Goal: Task Accomplishment & Management: Manage account settings

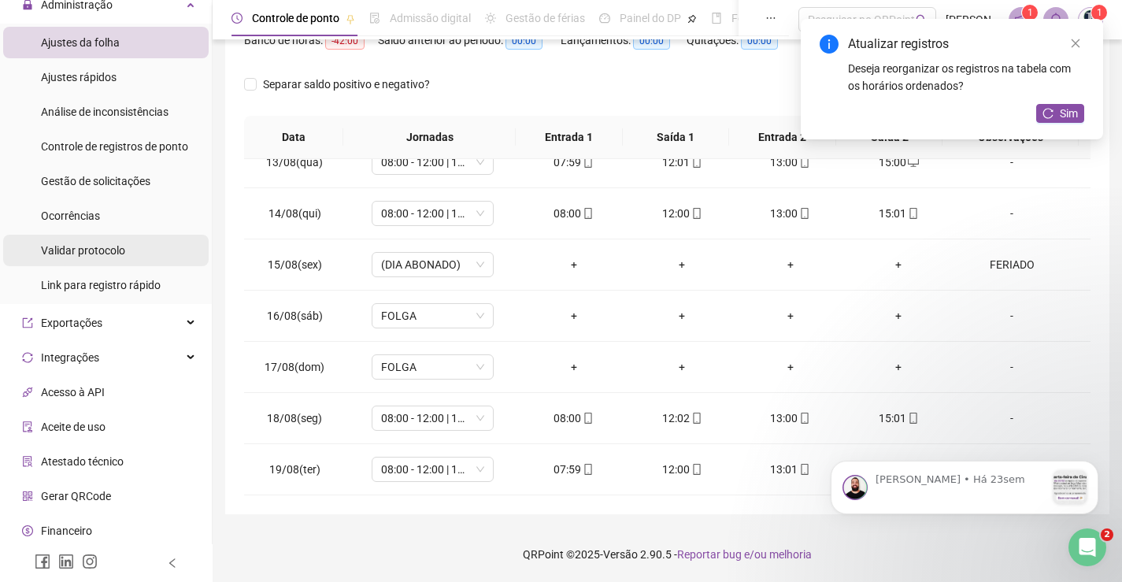
scroll to position [195, 0]
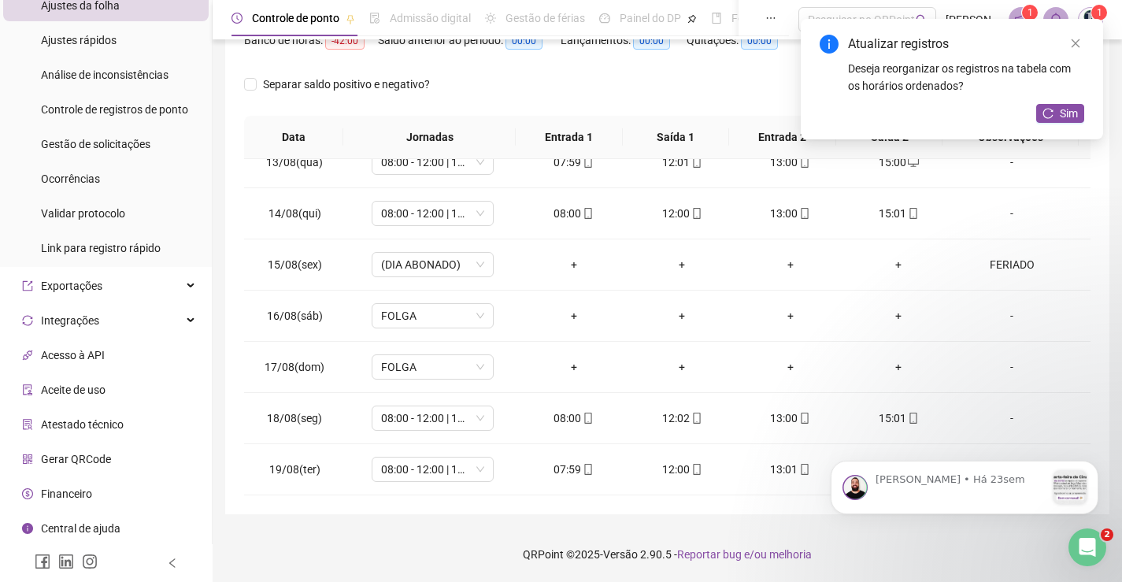
click at [121, 420] on span "Atestado técnico" at bounding box center [82, 424] width 83 height 13
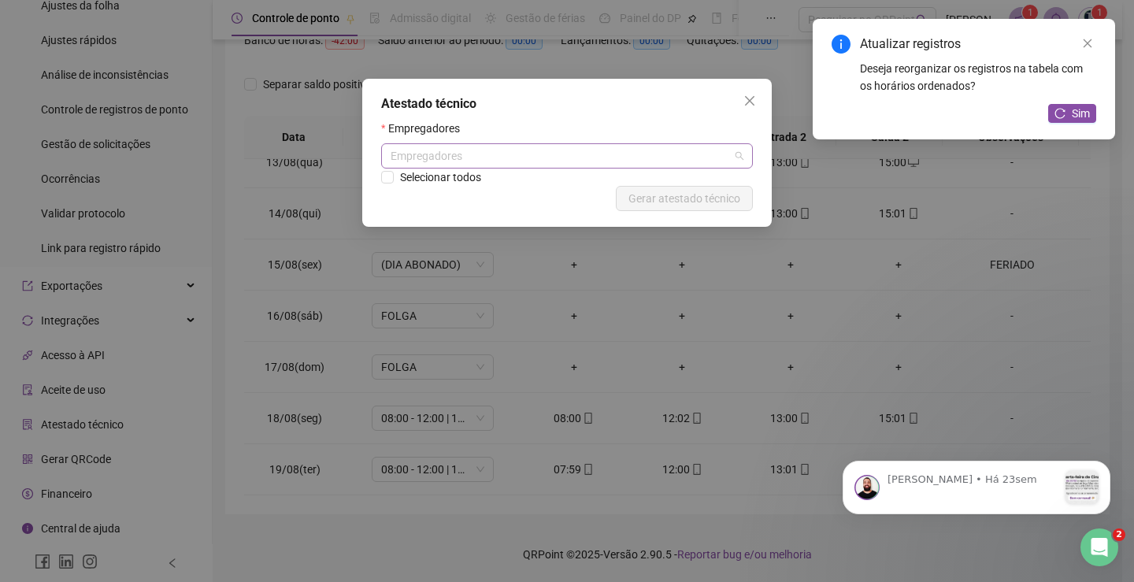
click at [458, 153] on div "Empregadores" at bounding box center [567, 155] width 372 height 25
click at [754, 96] on icon "close" at bounding box center [749, 100] width 9 height 9
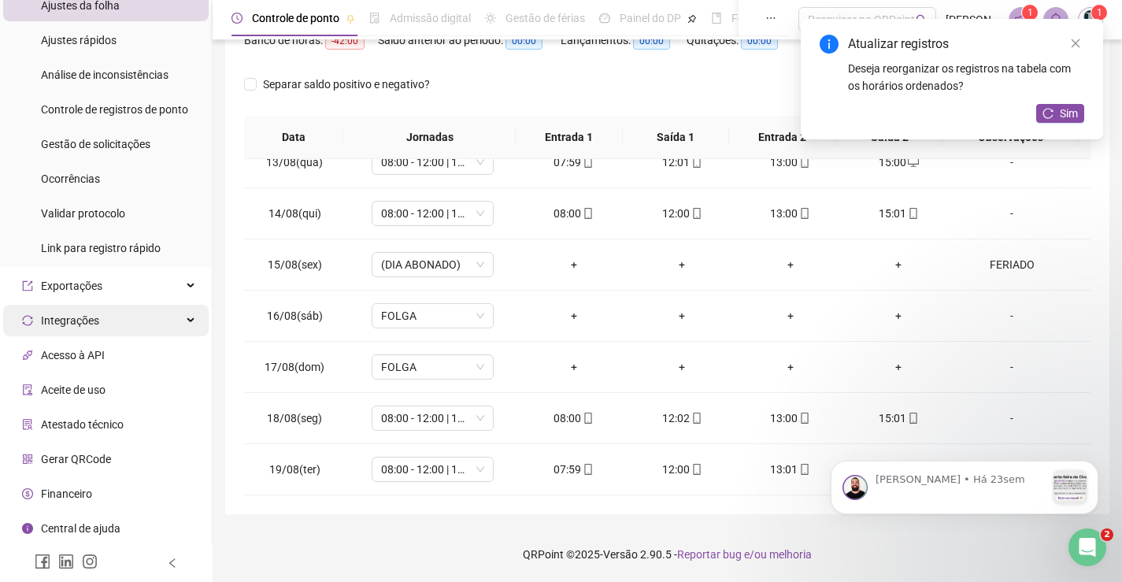
click at [111, 321] on div "Integrações" at bounding box center [106, 321] width 206 height 32
click at [104, 328] on div "Integrações" at bounding box center [106, 321] width 206 height 32
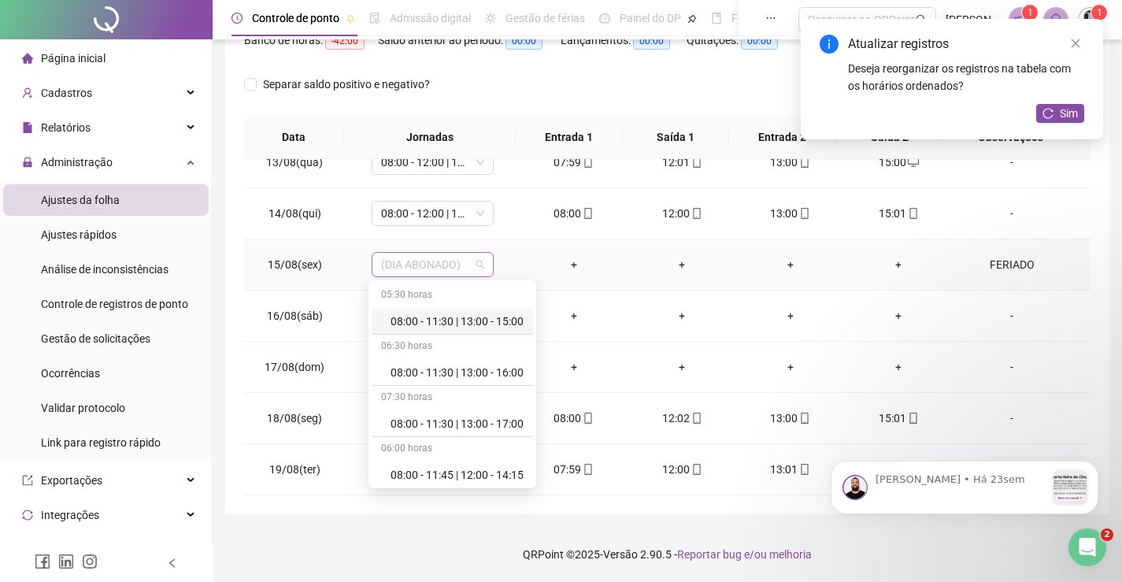
click at [471, 267] on span "(DIA ABONADO)" at bounding box center [432, 265] width 103 height 24
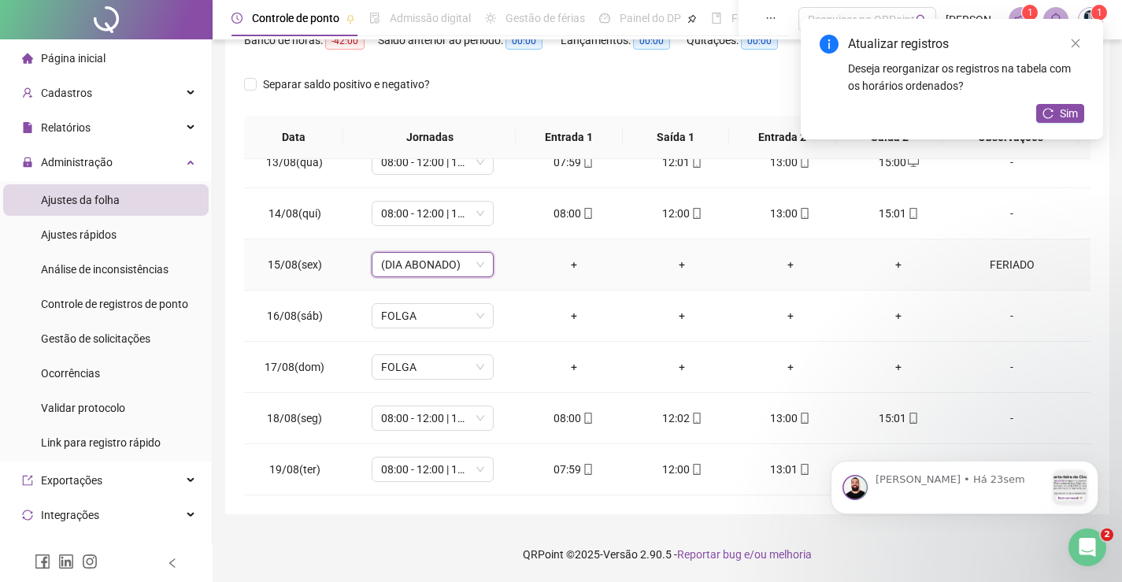
click at [471, 267] on span "(DIA ABONADO)" at bounding box center [432, 265] width 103 height 24
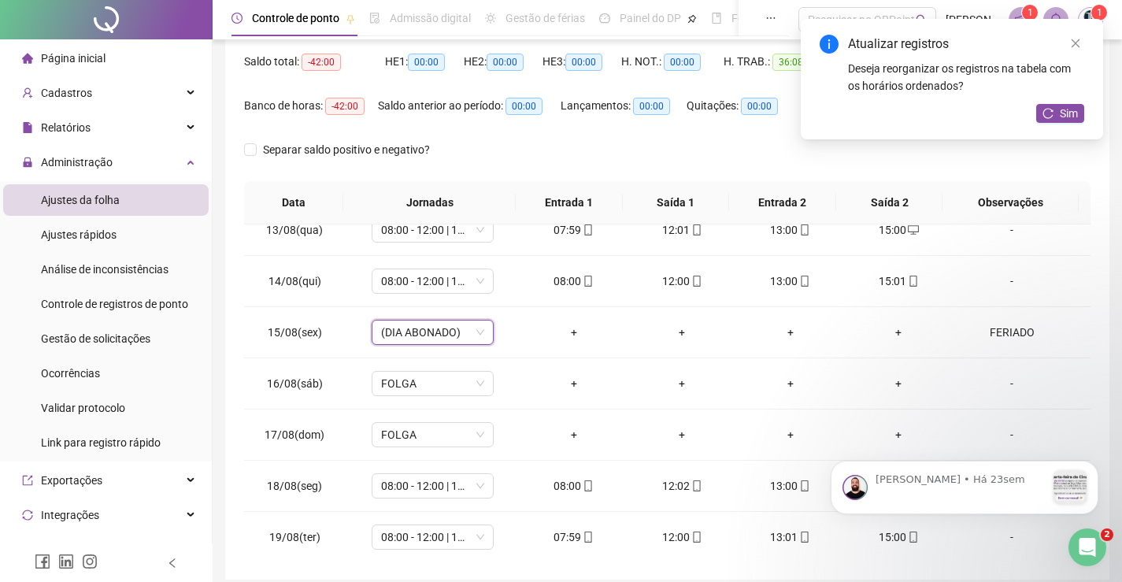
scroll to position [636, 0]
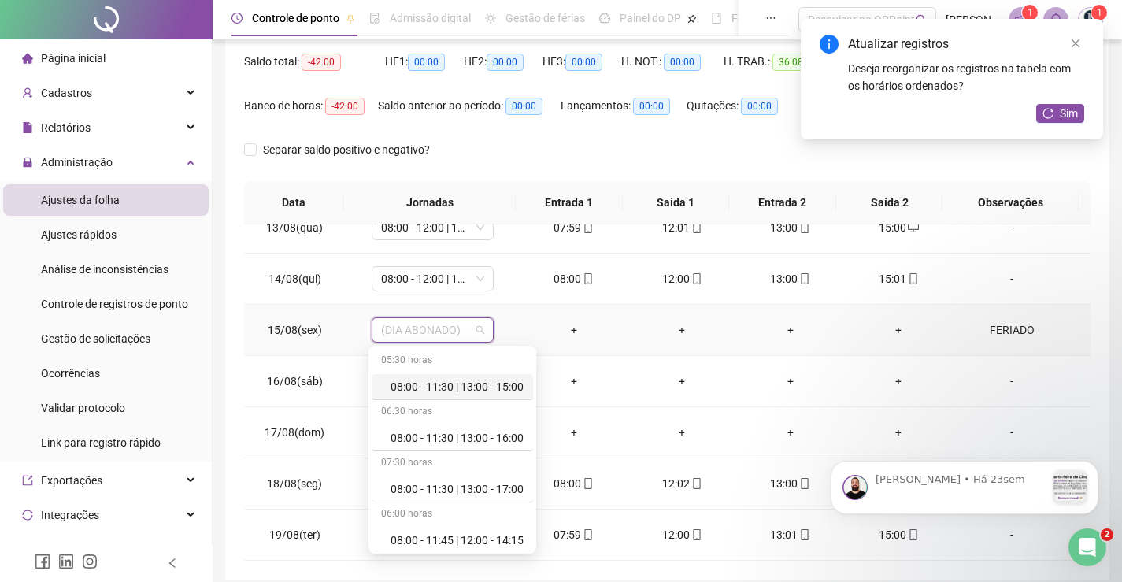
click at [480, 335] on span "(DIA ABONADO)" at bounding box center [432, 330] width 103 height 24
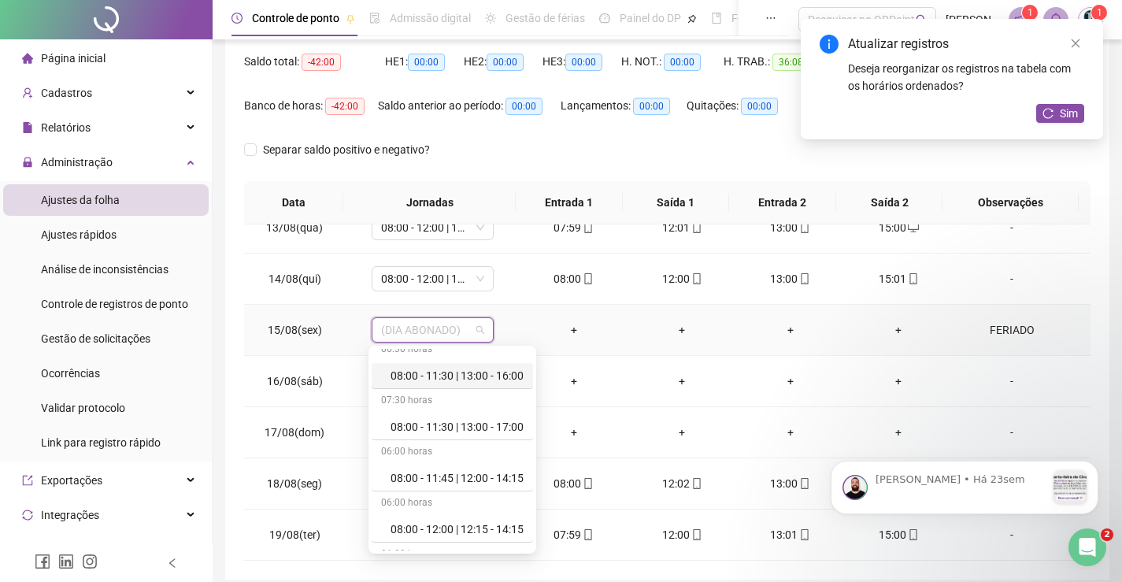
scroll to position [0, 0]
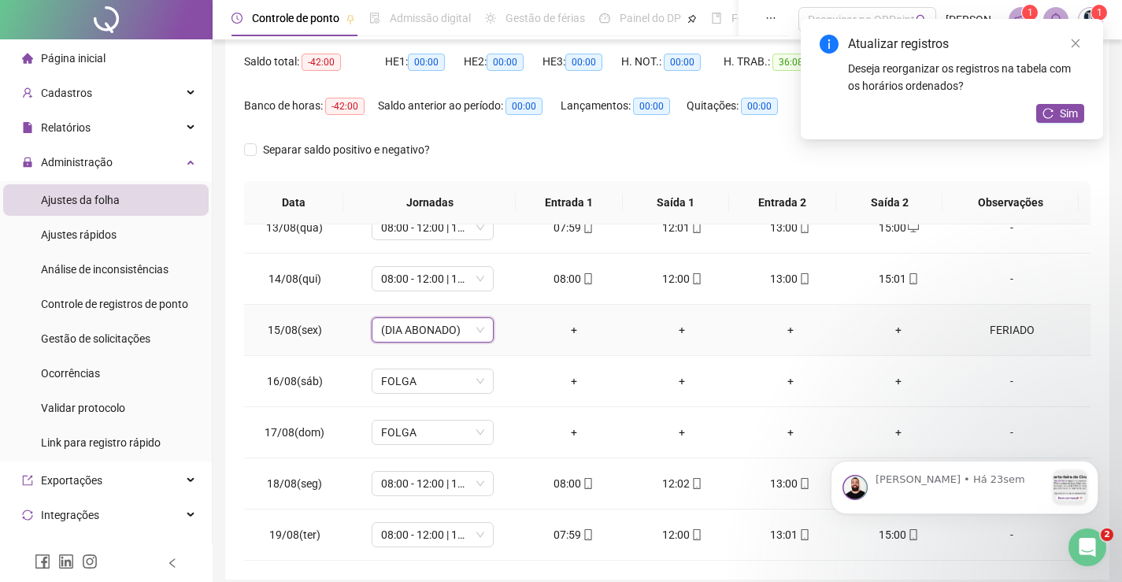
click at [429, 336] on span "(DIA ABONADO)" at bounding box center [432, 330] width 103 height 24
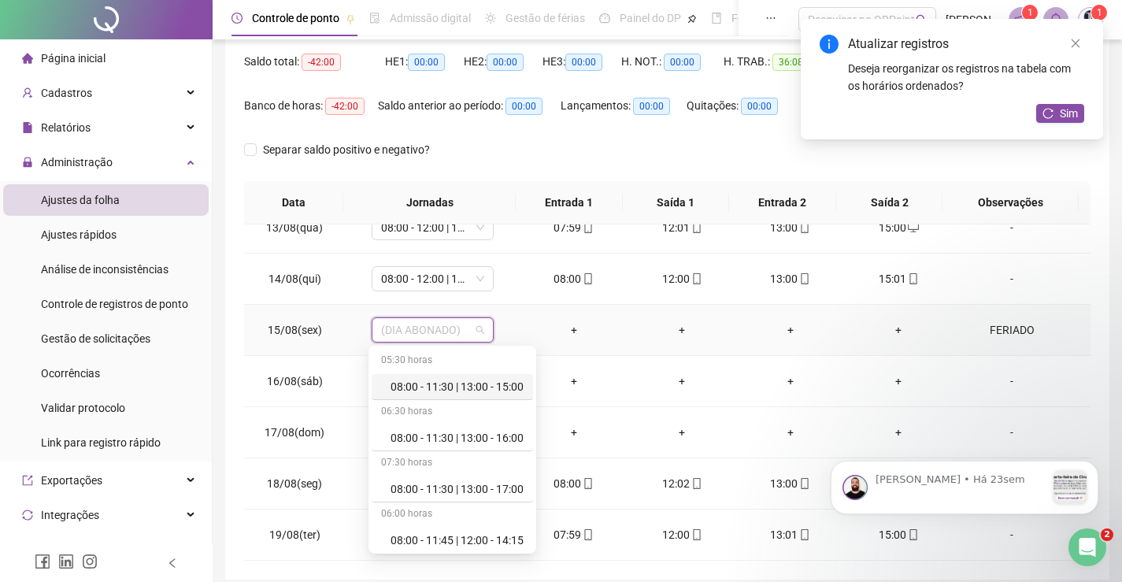
click at [431, 329] on span "(DIA ABONADO)" at bounding box center [432, 330] width 103 height 24
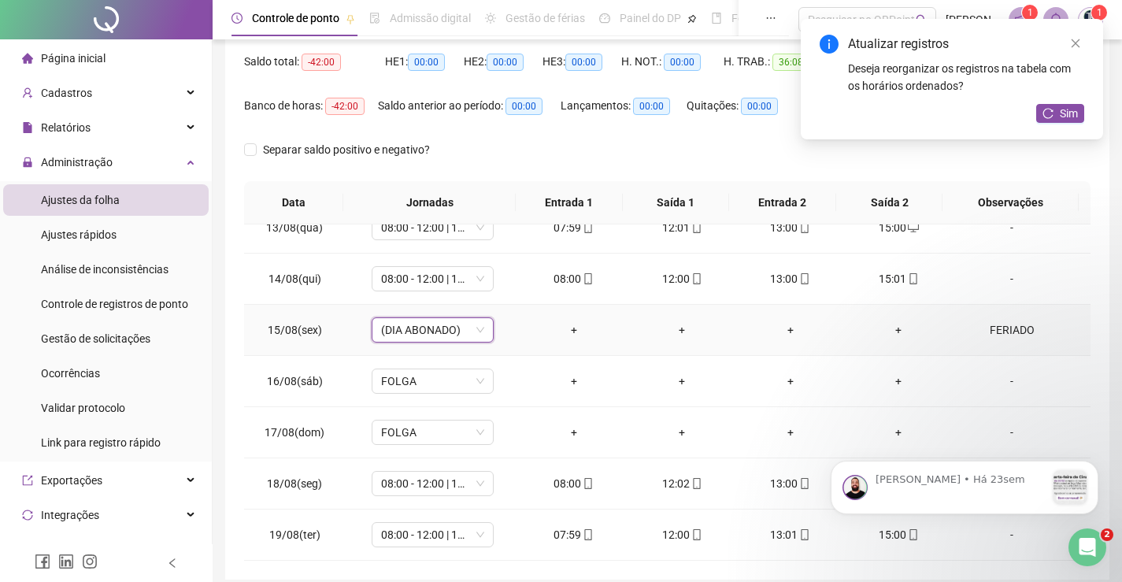
click at [431, 329] on span "(DIA ABONADO)" at bounding box center [432, 330] width 103 height 24
click at [431, 330] on span "(DIA ABONADO)" at bounding box center [432, 330] width 103 height 24
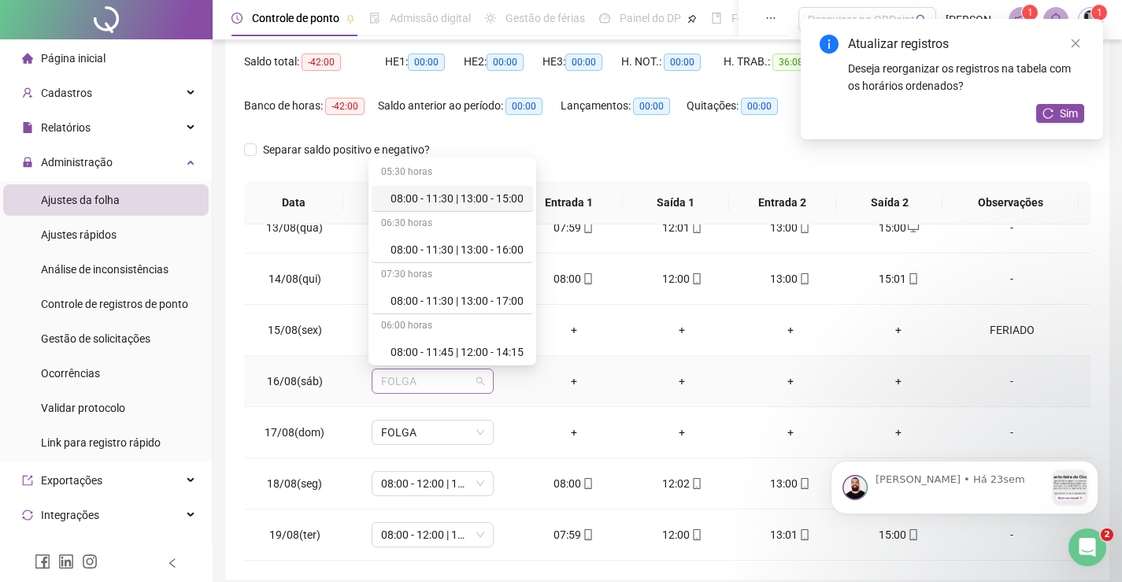
click at [439, 381] on span "FOLGA" at bounding box center [432, 381] width 103 height 24
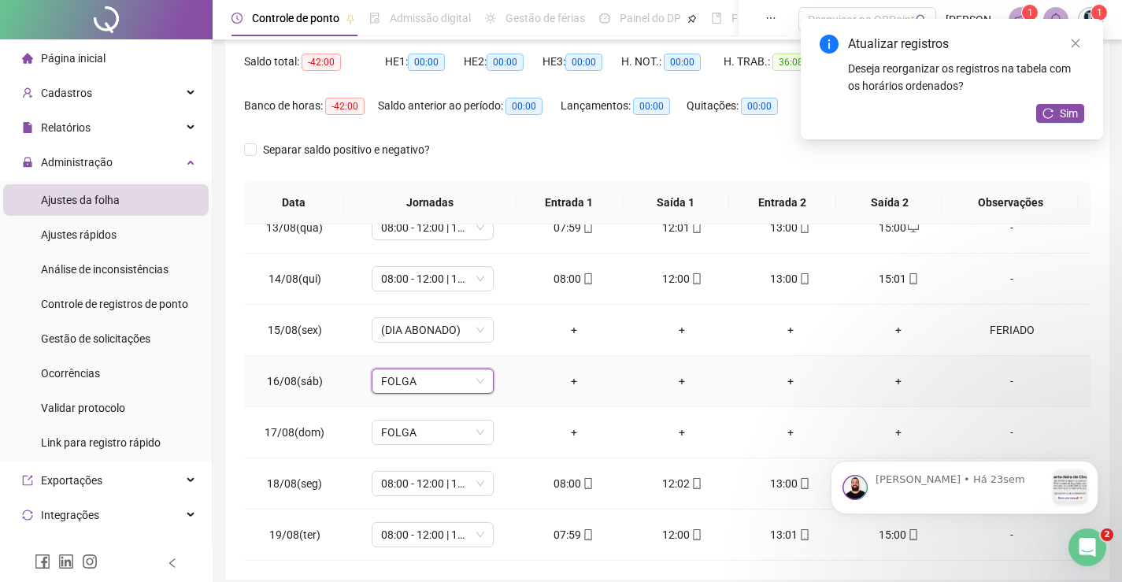
click at [439, 381] on span "FOLGA" at bounding box center [432, 381] width 103 height 24
click at [445, 332] on span "(DIA ABONADO)" at bounding box center [432, 330] width 103 height 24
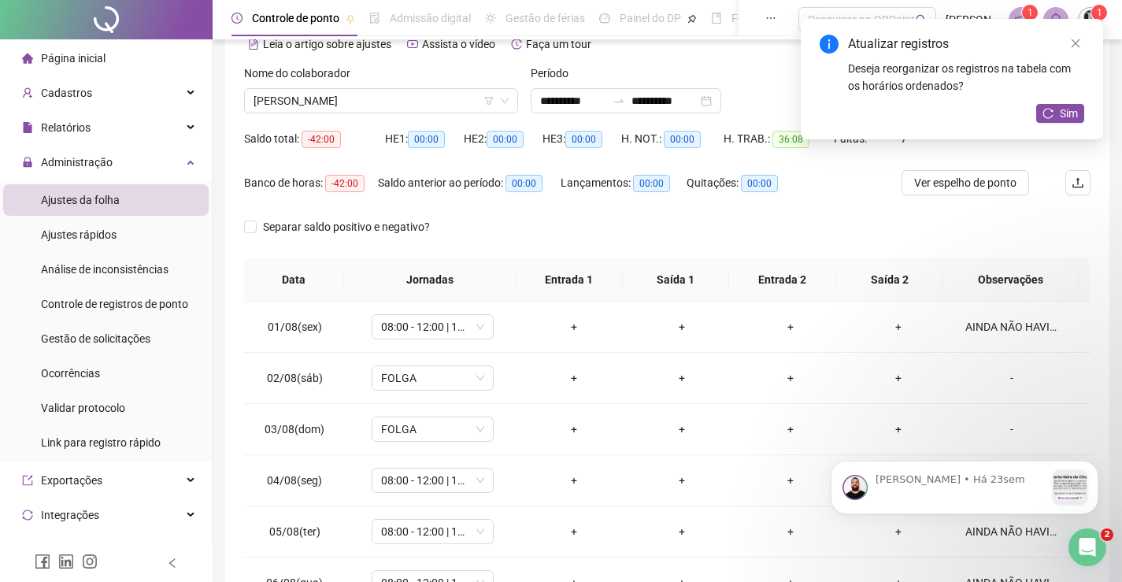
scroll to position [65, 0]
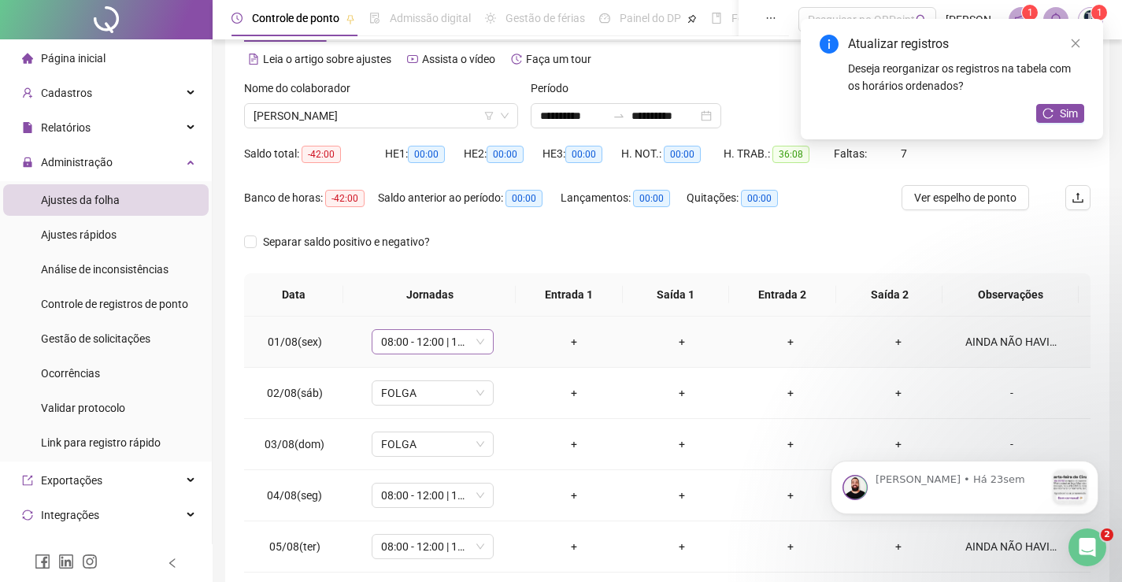
click at [447, 348] on span "08:00 - 12:00 | 13:00 - 15:00" at bounding box center [432, 342] width 103 height 24
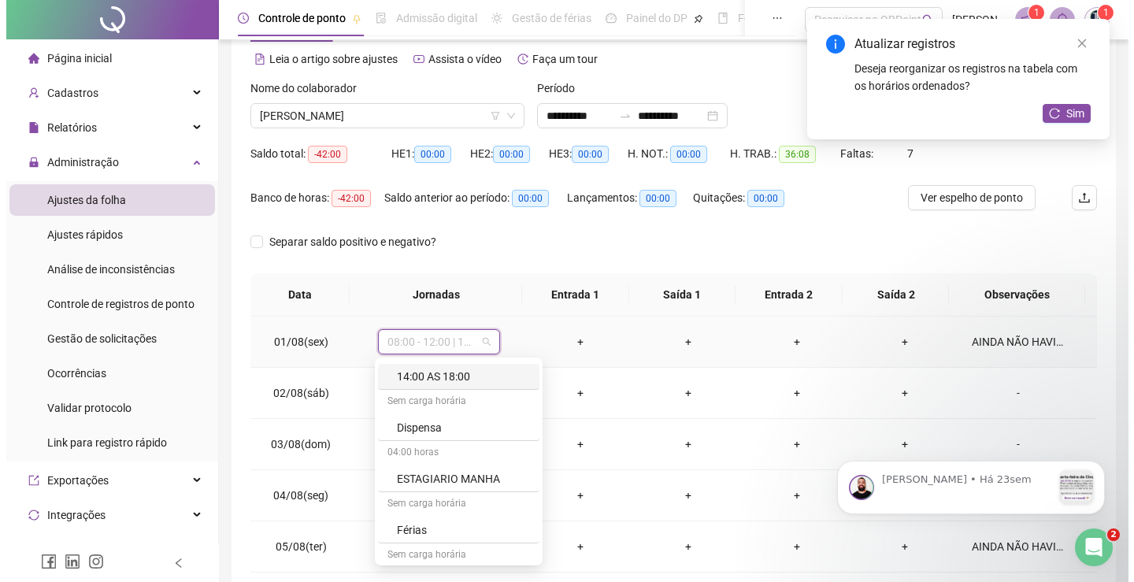
scroll to position [1024, 0]
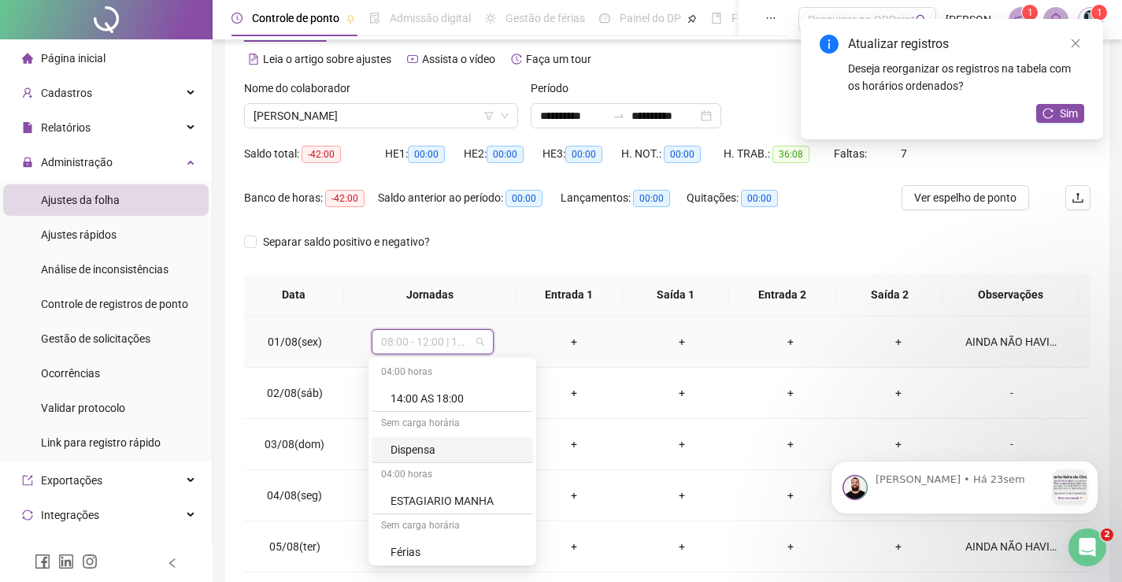
click at [432, 445] on div "Dispensa" at bounding box center [457, 449] width 133 height 17
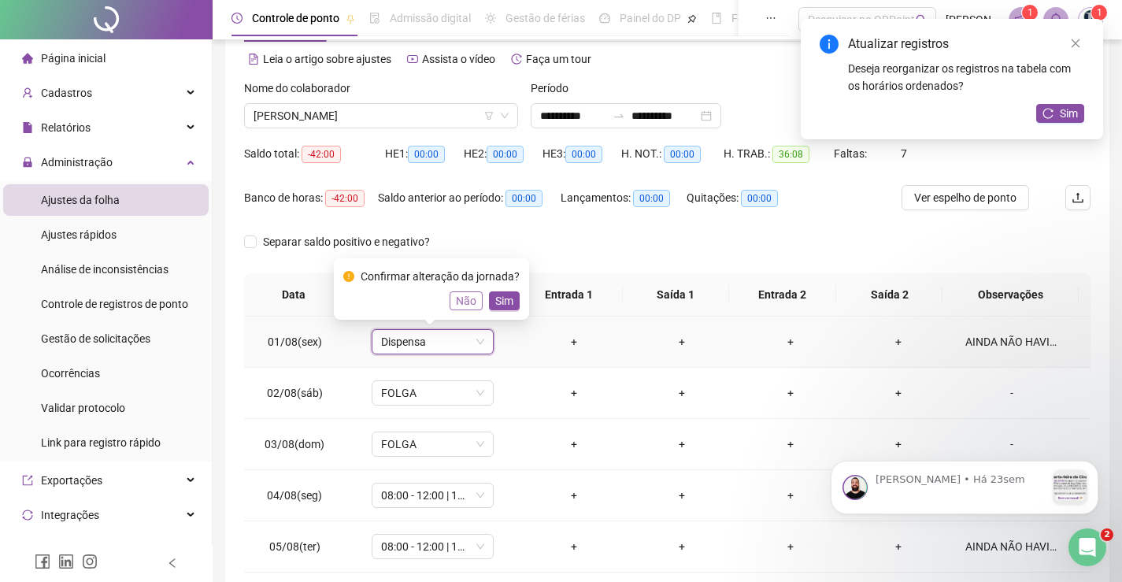
click at [474, 302] on button "Não" at bounding box center [466, 300] width 33 height 19
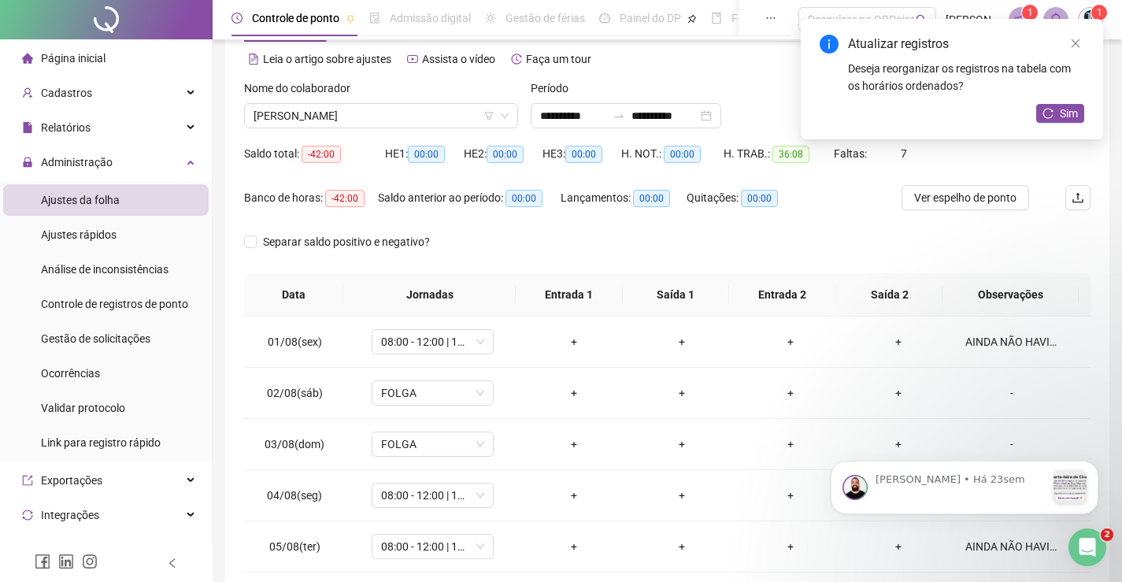
click at [542, 253] on div "Separar saldo positivo e negativo?" at bounding box center [667, 251] width 847 height 44
click at [992, 339] on div "AINDA NÃO HAVIA INICIADO" at bounding box center [1012, 341] width 93 height 17
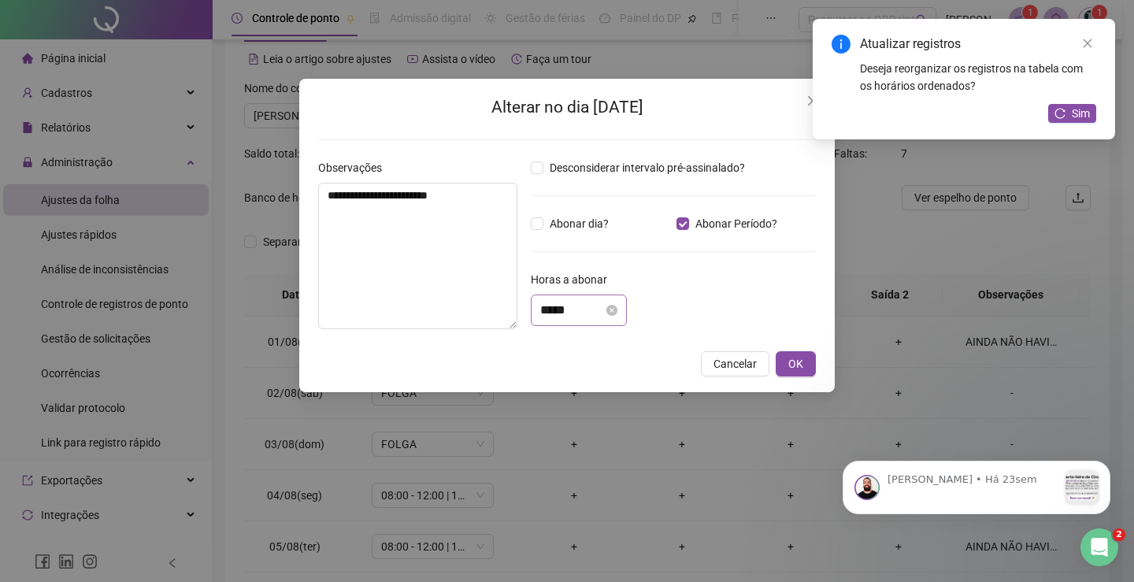
click at [594, 321] on div "*****" at bounding box center [579, 311] width 96 height 32
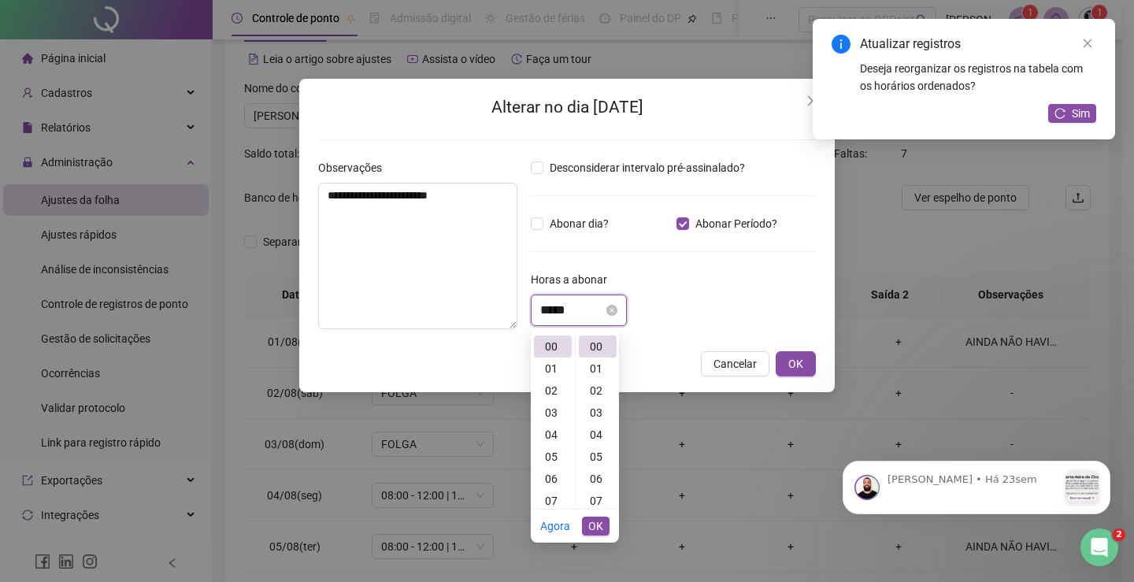
click at [544, 313] on input "*****" at bounding box center [571, 310] width 63 height 19
click at [536, 307] on div "*****" at bounding box center [579, 311] width 96 height 32
click at [539, 307] on div "*****" at bounding box center [579, 311] width 96 height 32
click at [544, 310] on input "*****" at bounding box center [571, 310] width 63 height 19
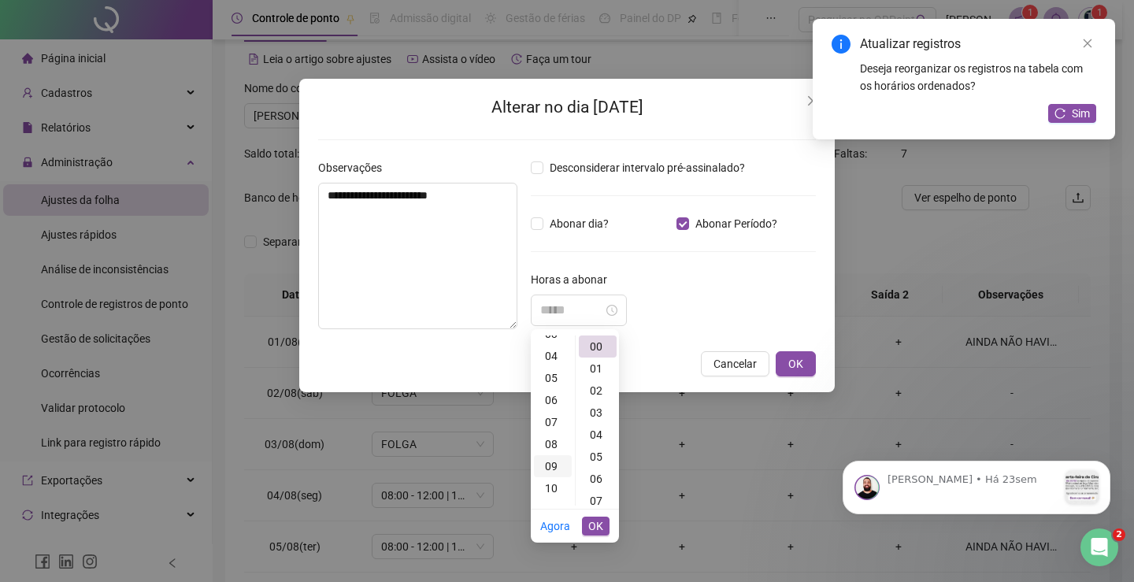
click at [558, 462] on div "09" at bounding box center [553, 466] width 38 height 22
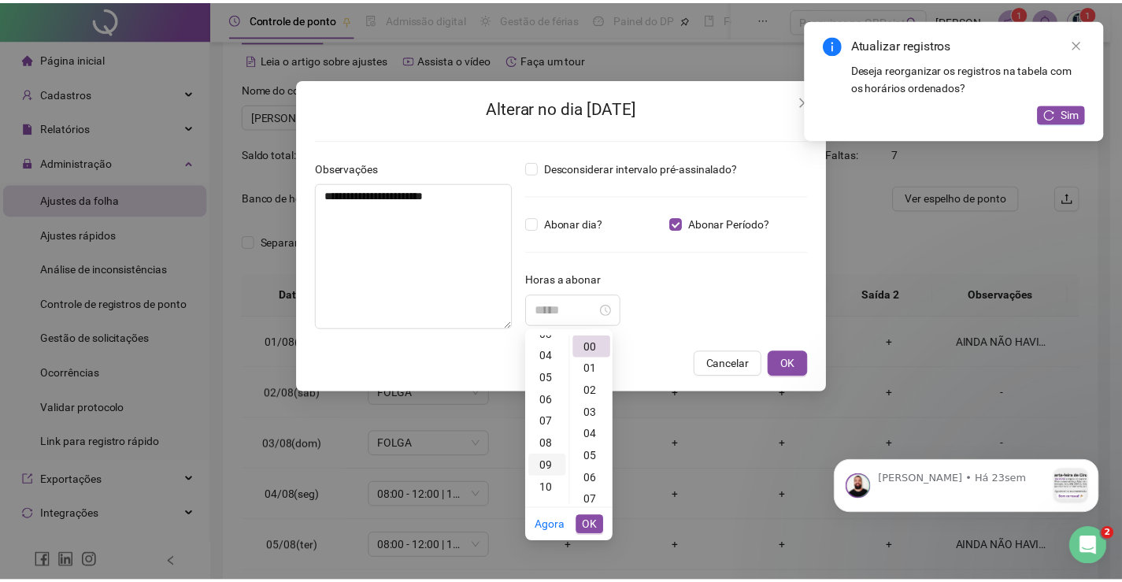
scroll to position [198, 0]
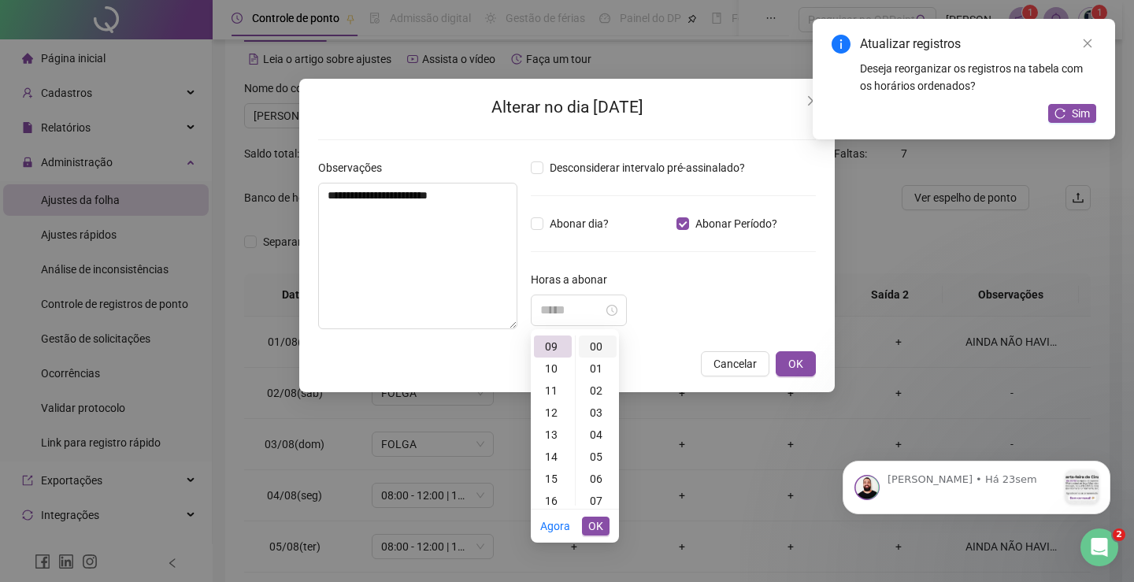
click at [599, 349] on div "00" at bounding box center [598, 347] width 38 height 22
type input "*****"
click at [600, 525] on span "OK" at bounding box center [595, 526] width 15 height 17
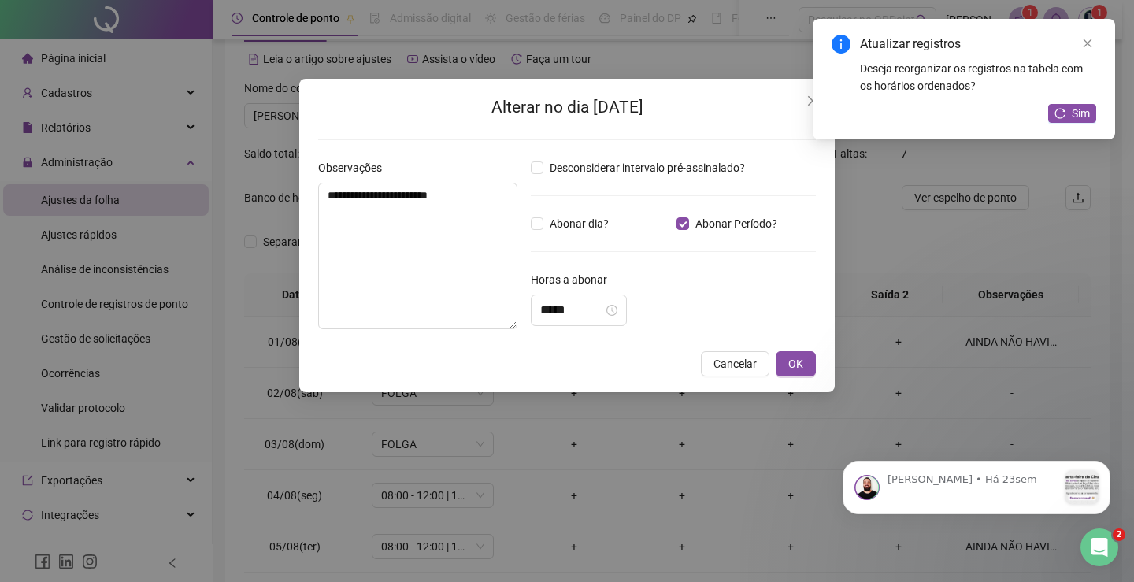
click at [916, 238] on div "**********" at bounding box center [567, 291] width 1134 height 582
